Goal: Find specific page/section: Find specific page/section

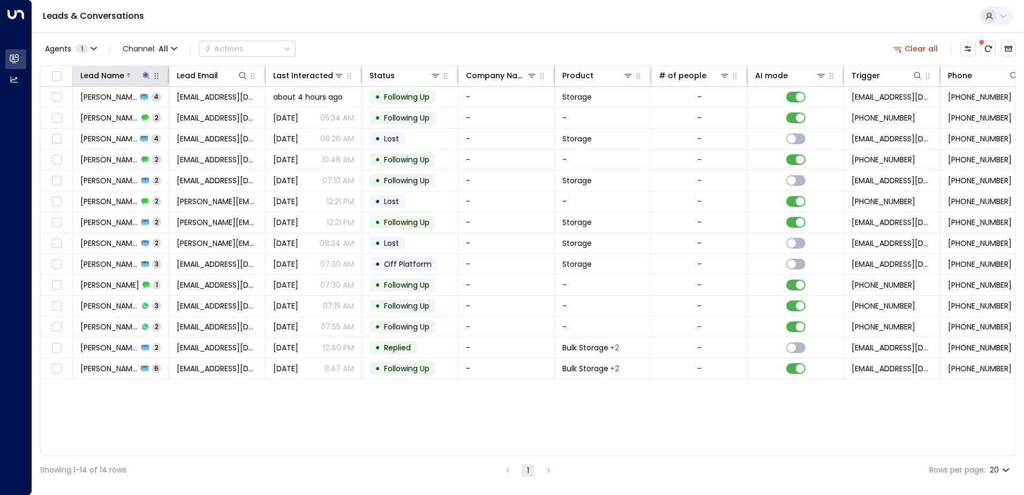
click at [144, 76] on icon at bounding box center [145, 75] width 7 height 7
click at [55, 117] on body "Overview Leads & Conversations Leads & Conversations Analytics Analytics Leads …" at bounding box center [512, 242] width 1024 height 484
drag, startPoint x: 118, startPoint y: 117, endPoint x: 76, endPoint y: 106, distance: 43.3
click at [76, 106] on input "******" at bounding box center [139, 114] width 134 height 20
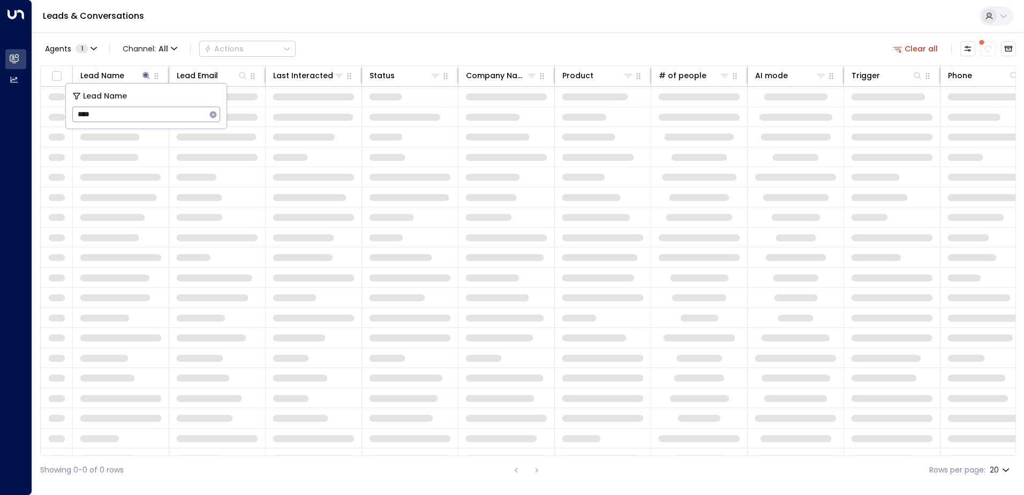
type input "*****"
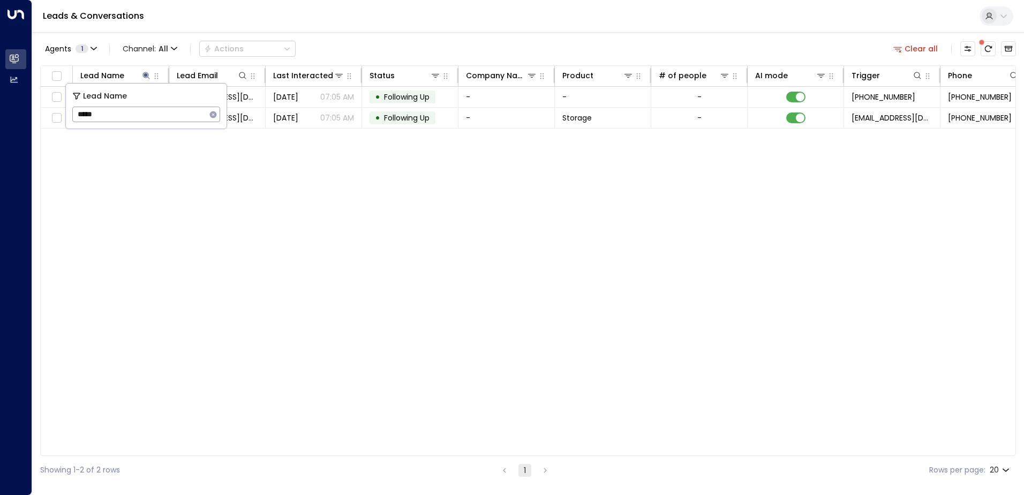
click at [245, 149] on div "Lead Name Lead Email Last Interacted Status Company Name Product # of people AI…" at bounding box center [528, 260] width 976 height 391
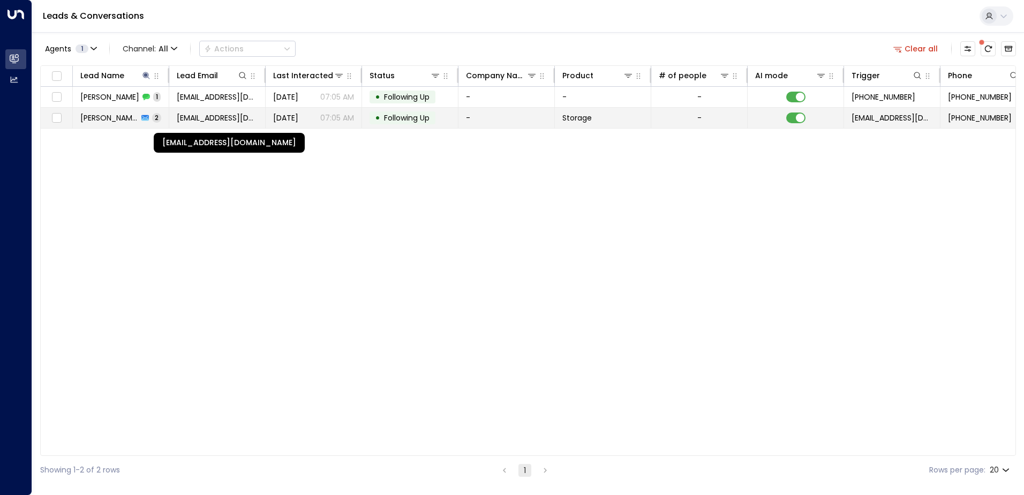
click at [230, 119] on span "[EMAIL_ADDRESS][DOMAIN_NAME]" at bounding box center [217, 117] width 81 height 11
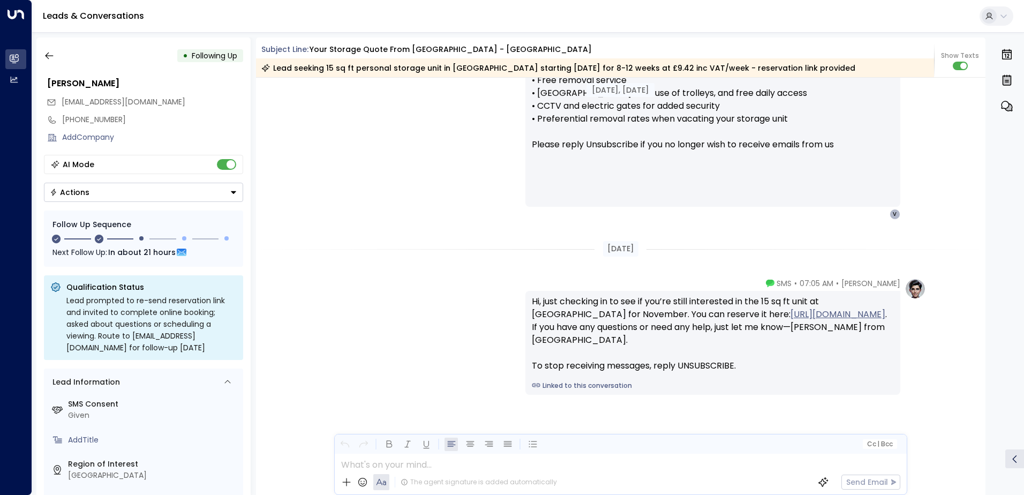
scroll to position [832, 0]
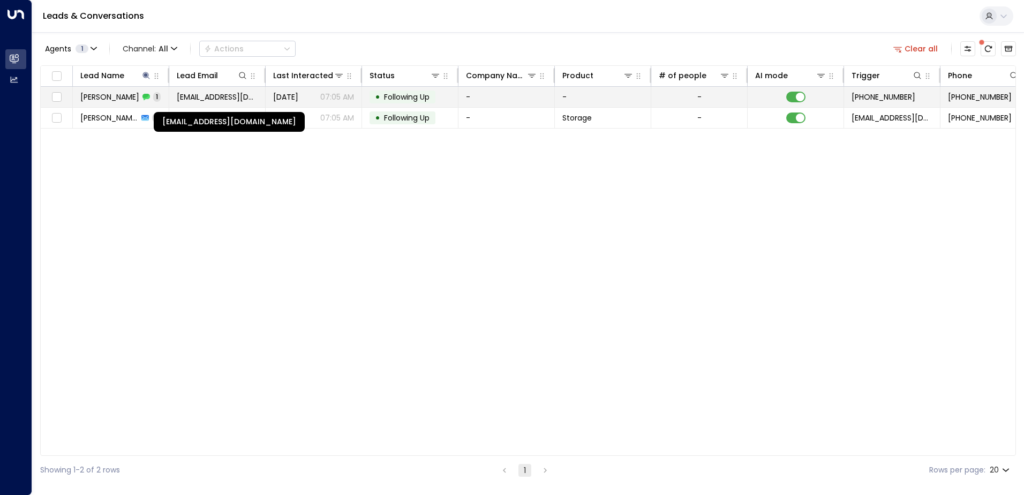
click at [226, 92] on span "[EMAIL_ADDRESS][DOMAIN_NAME]" at bounding box center [217, 97] width 81 height 11
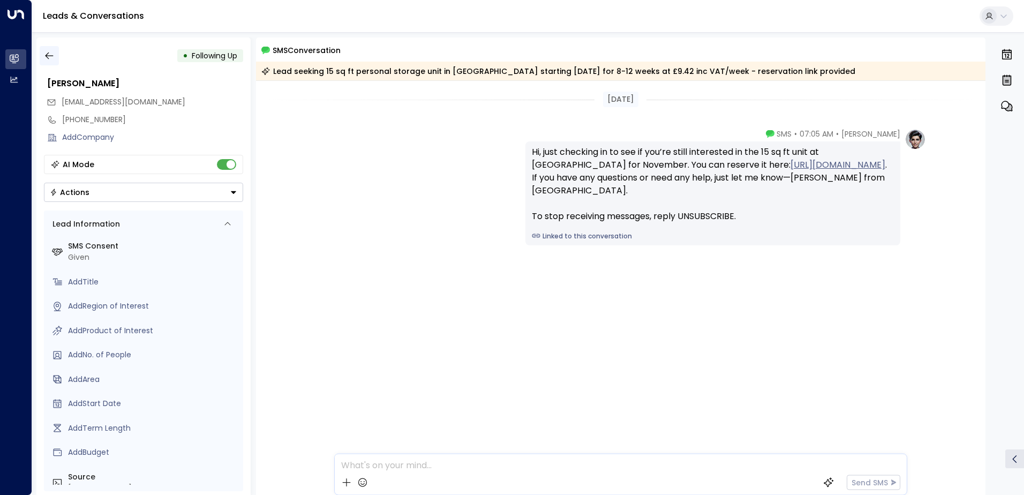
click at [51, 56] on icon "button" at bounding box center [49, 55] width 11 height 11
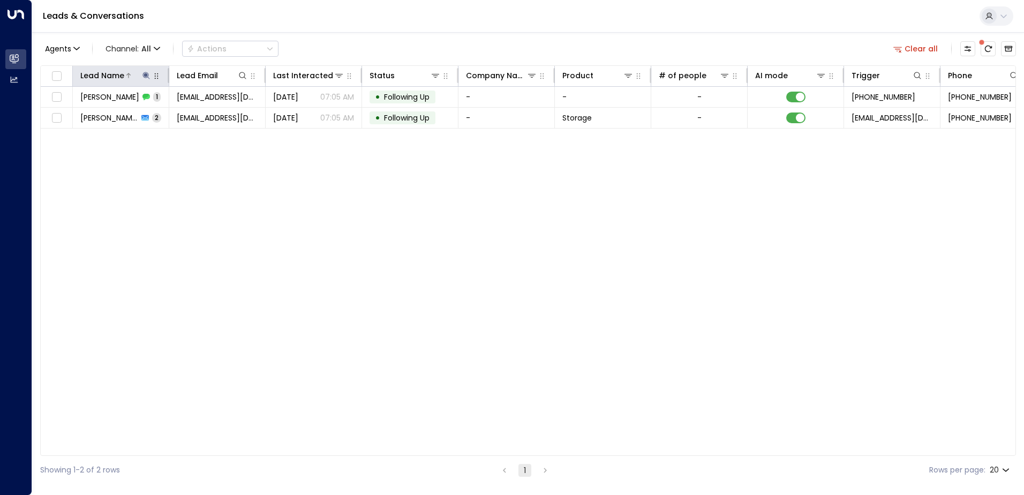
click at [145, 74] on icon at bounding box center [145, 75] width 7 height 7
drag, startPoint x: 109, startPoint y: 117, endPoint x: 73, endPoint y: 117, distance: 35.4
click at [73, 117] on input "*****" at bounding box center [139, 114] width 134 height 20
type input "*"
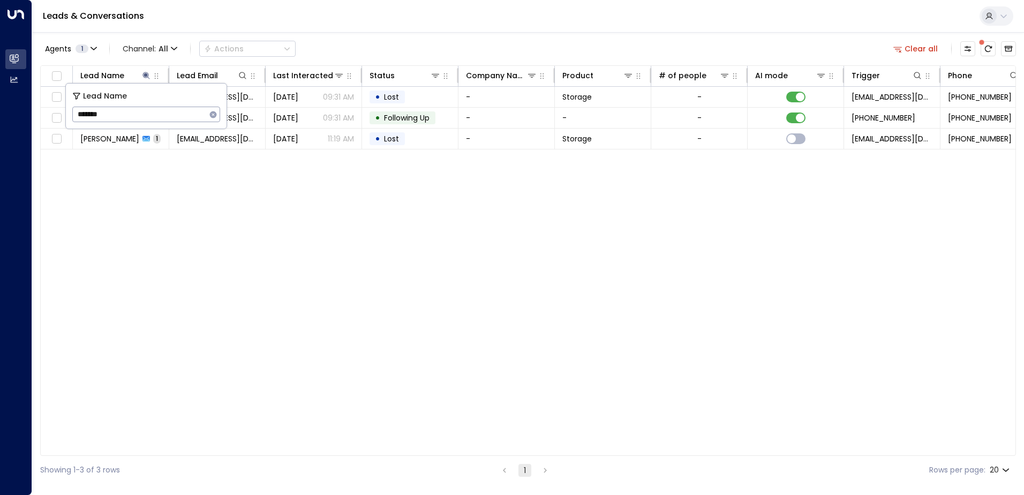
type input "********"
click at [179, 228] on div "Lead Name Lead Email Last Interacted Status Company Name Product # of people AI…" at bounding box center [528, 260] width 976 height 391
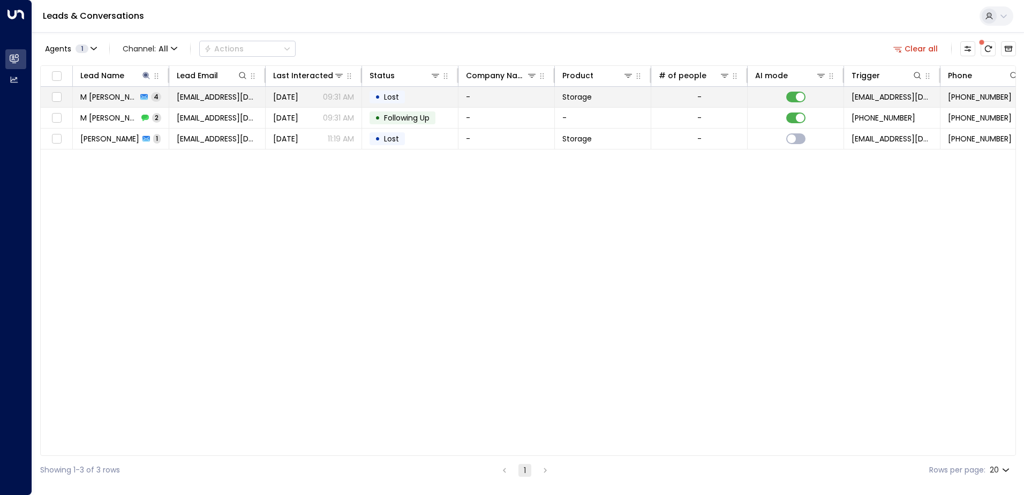
click at [243, 99] on td "[EMAIL_ADDRESS][DOMAIN_NAME]" at bounding box center [217, 97] width 96 height 20
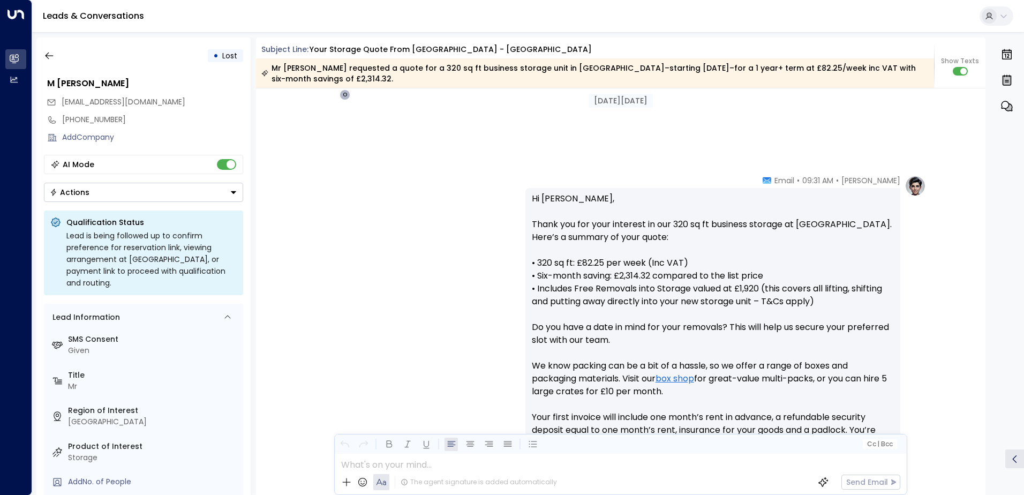
scroll to position [22, 0]
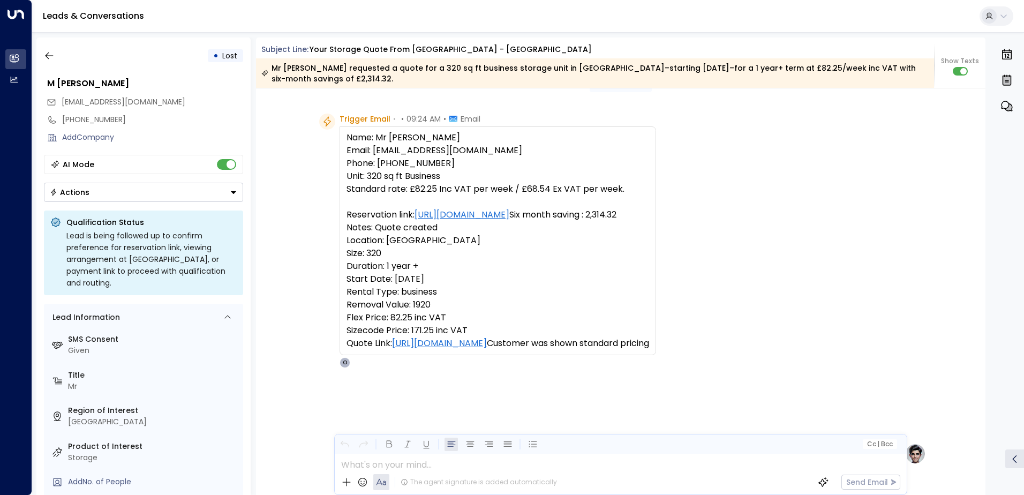
click at [37, 58] on div "• Lost M [PERSON_NAME] [EMAIL_ADDRESS][DOMAIN_NAME] [PHONE_NUMBER] Add Company …" at bounding box center [143, 265] width 214 height 457
click at [48, 58] on icon "button" at bounding box center [49, 55] width 8 height 7
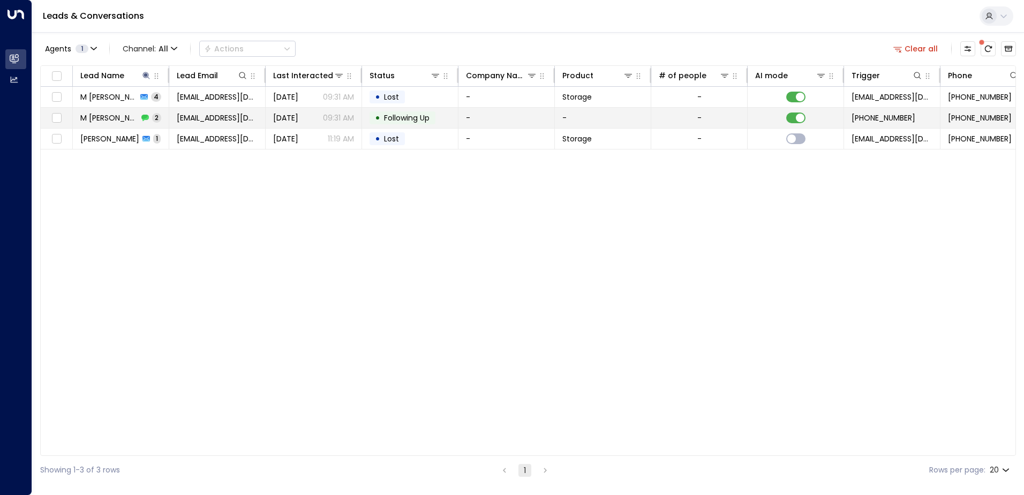
click at [178, 126] on td "[EMAIL_ADDRESS][DOMAIN_NAME]" at bounding box center [217, 118] width 96 height 20
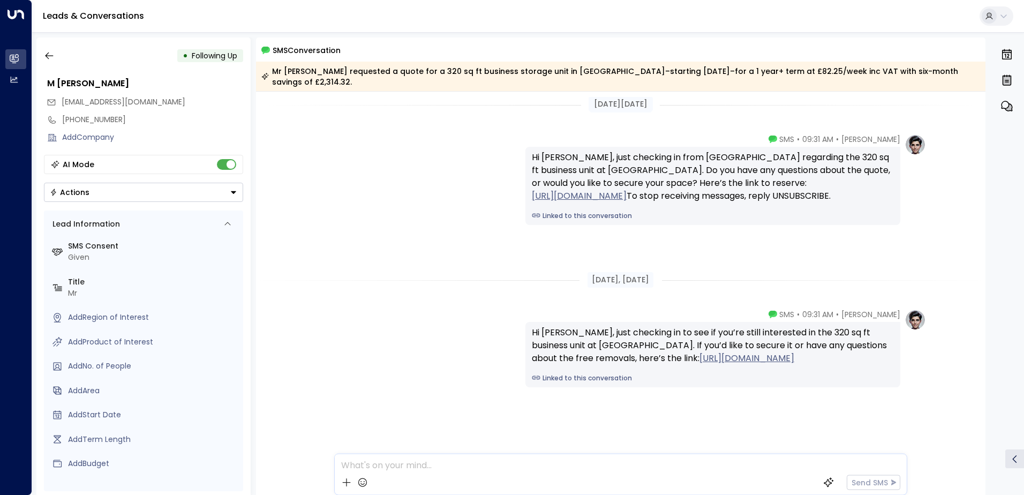
scroll to position [7, 0]
click at [47, 58] on icon "button" at bounding box center [49, 55] width 11 height 11
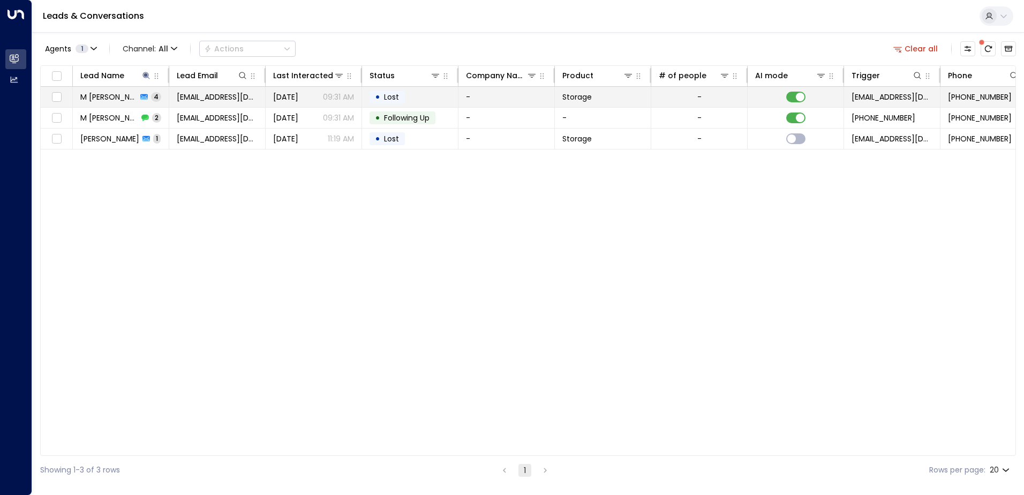
click at [208, 97] on span "[EMAIL_ADDRESS][DOMAIN_NAME]" at bounding box center [217, 97] width 81 height 11
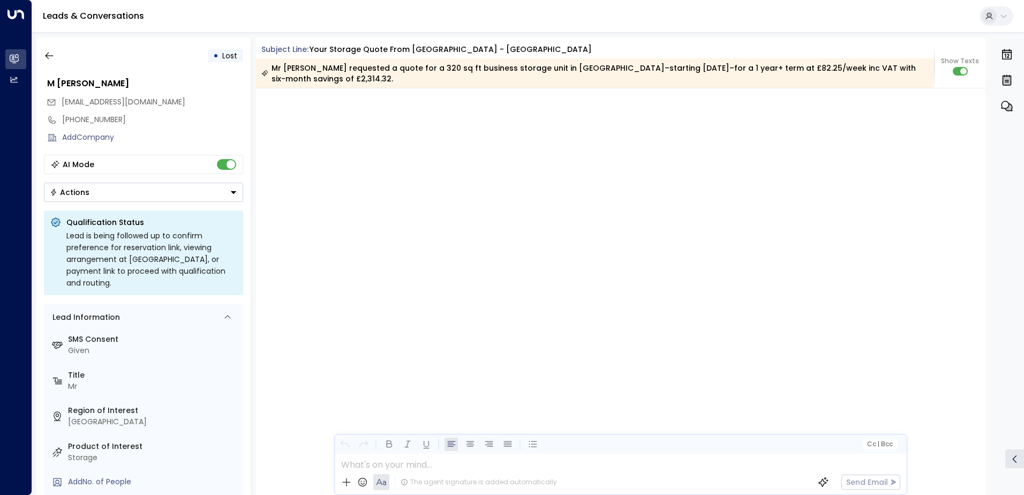
scroll to position [2296, 0]
